Goal: Information Seeking & Learning: Understand process/instructions

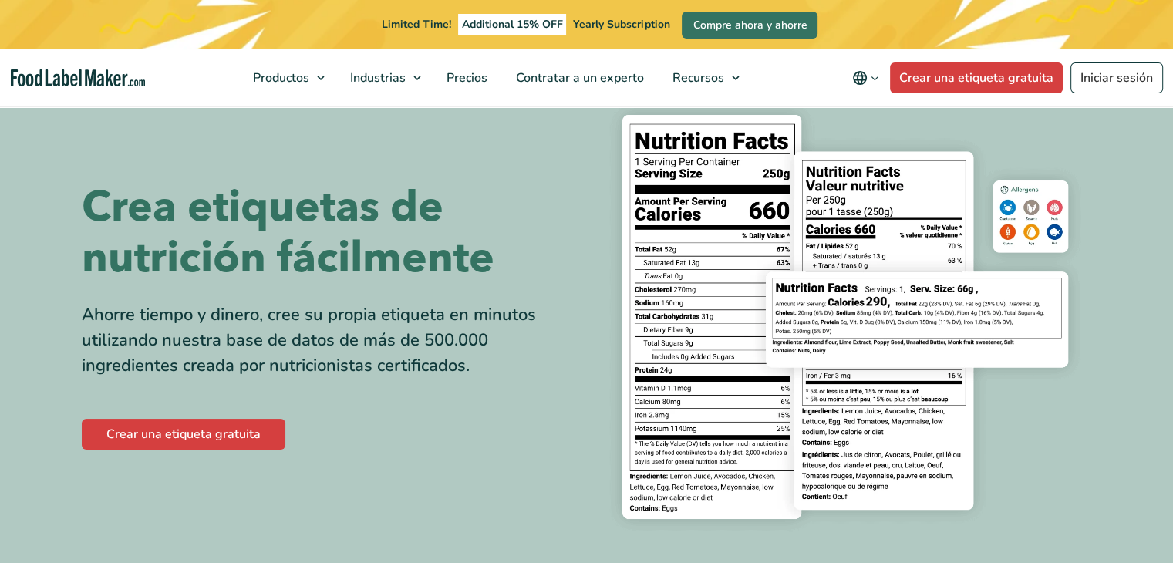
scroll to position [77, 0]
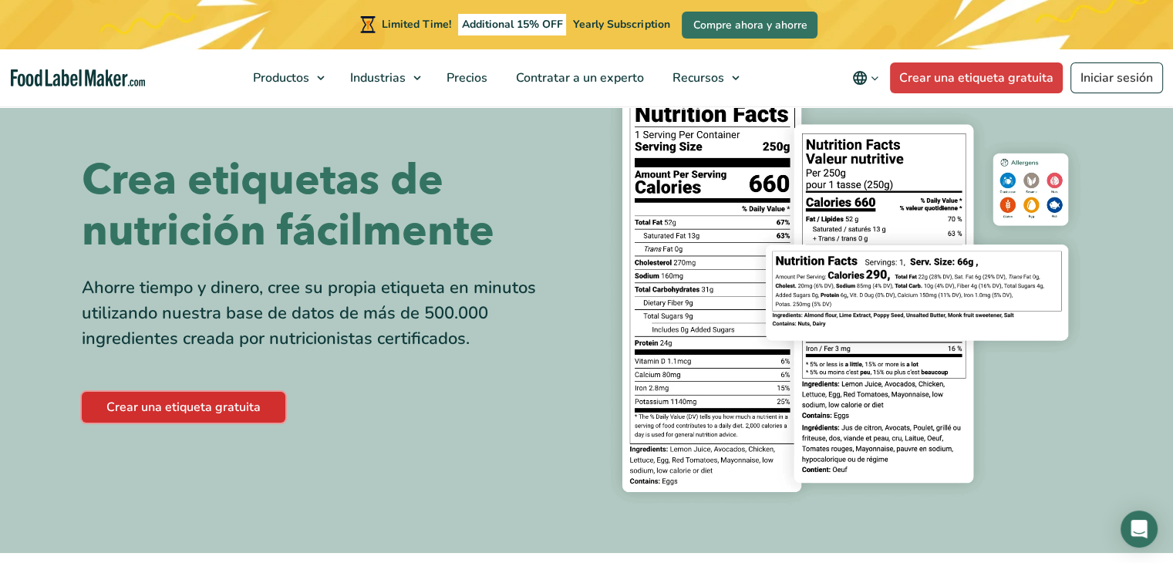
click at [199, 404] on link "Crear una etiqueta gratuita" at bounding box center [184, 407] width 204 height 31
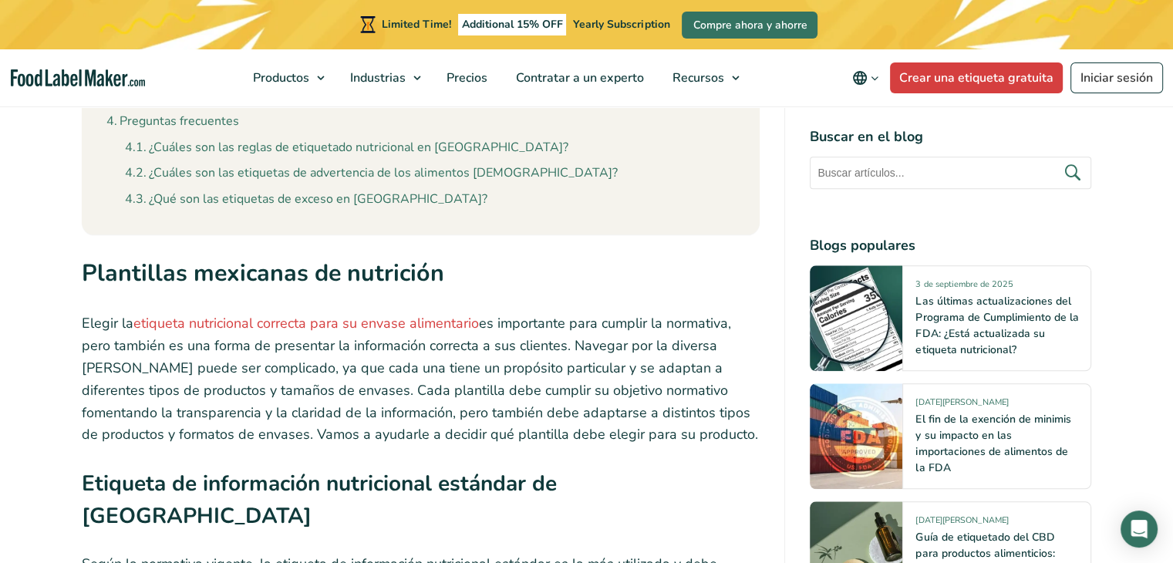
scroll to position [1696, 0]
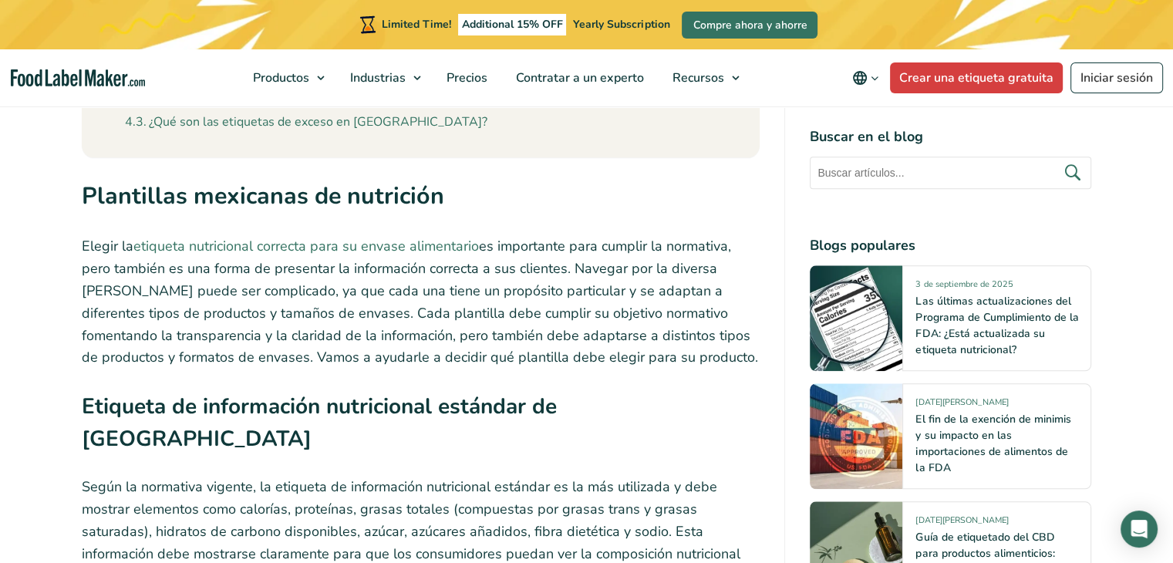
click at [369, 237] on link "etiqueta nutricional correcta para su envase alimentario" at bounding box center [305, 246] width 345 height 19
